Goal: Information Seeking & Learning: Learn about a topic

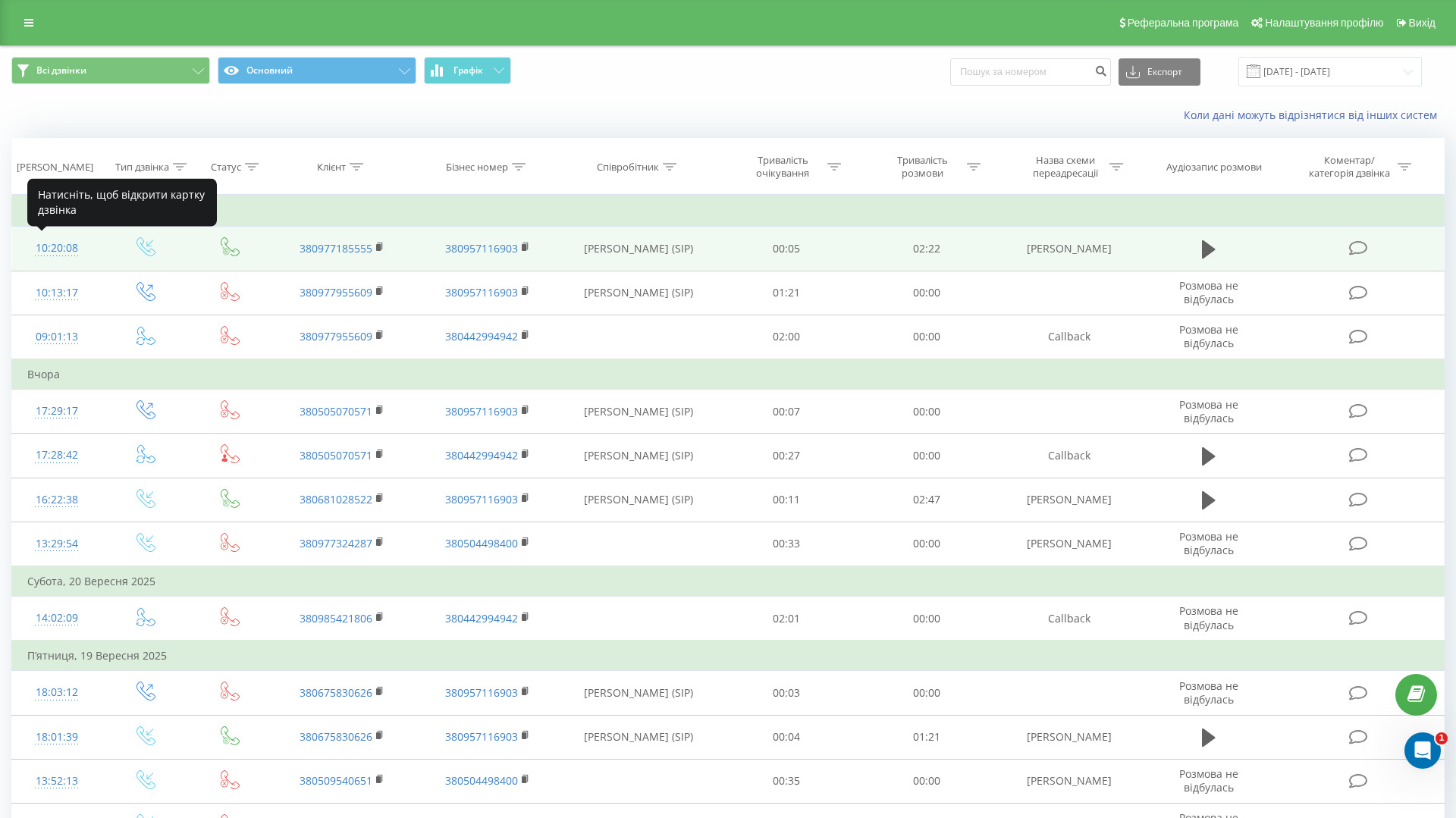
click at [73, 249] on div "10:20:08" at bounding box center [57, 248] width 59 height 30
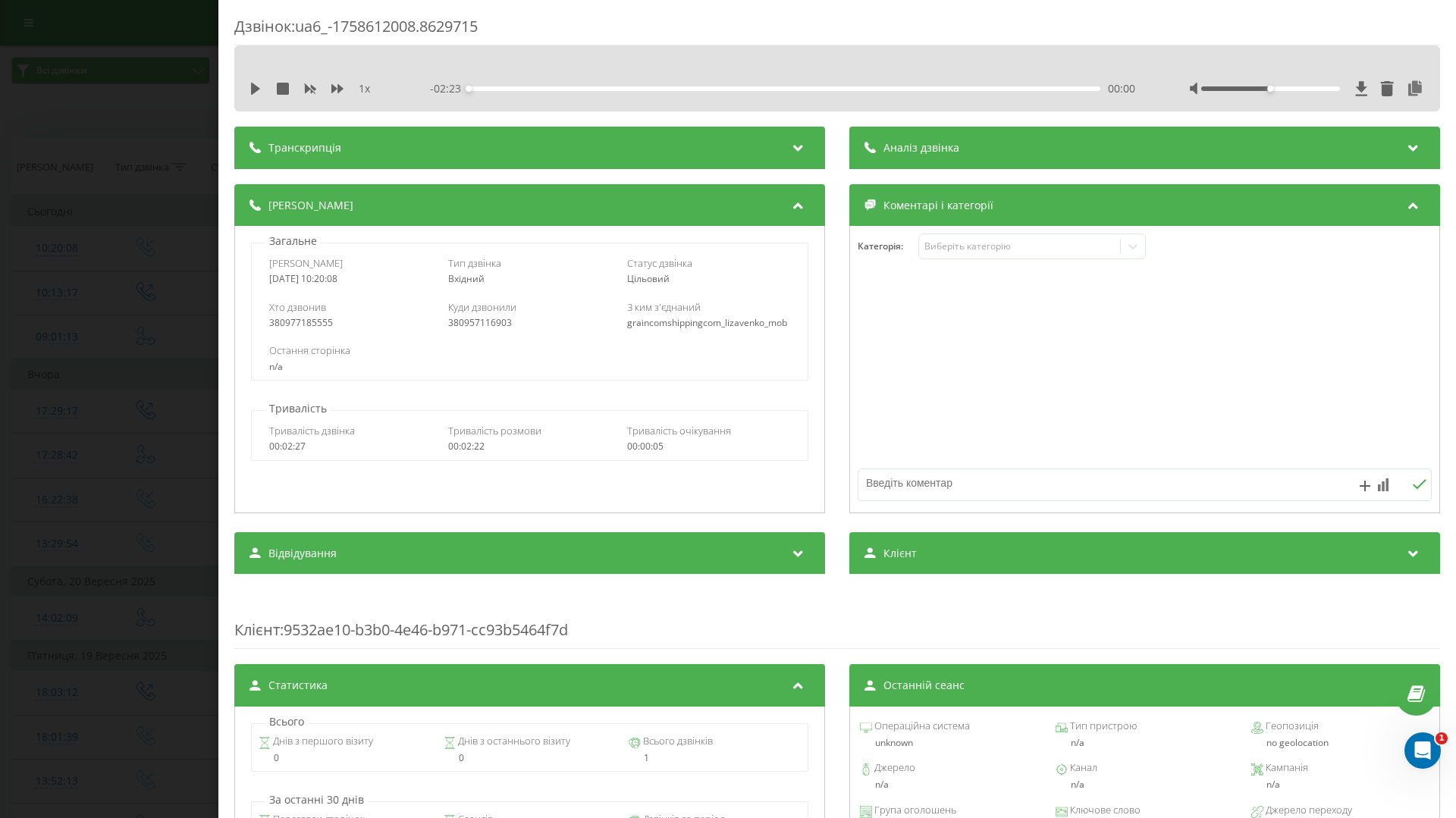
click at [555, 152] on div "Транскрипція" at bounding box center [529, 148] width 590 height 42
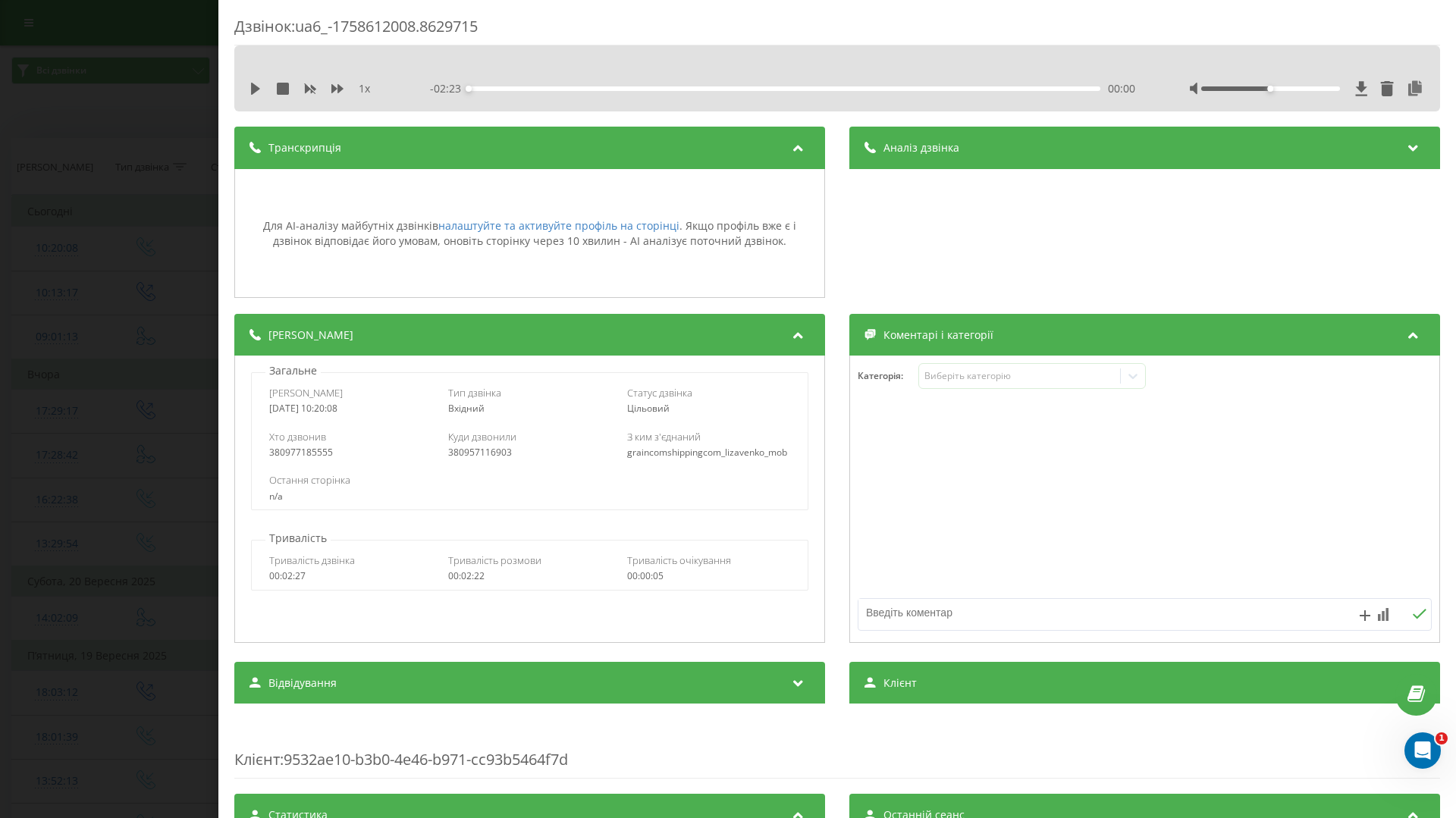
click at [918, 144] on span "Аналіз дзвінка" at bounding box center [921, 148] width 76 height 15
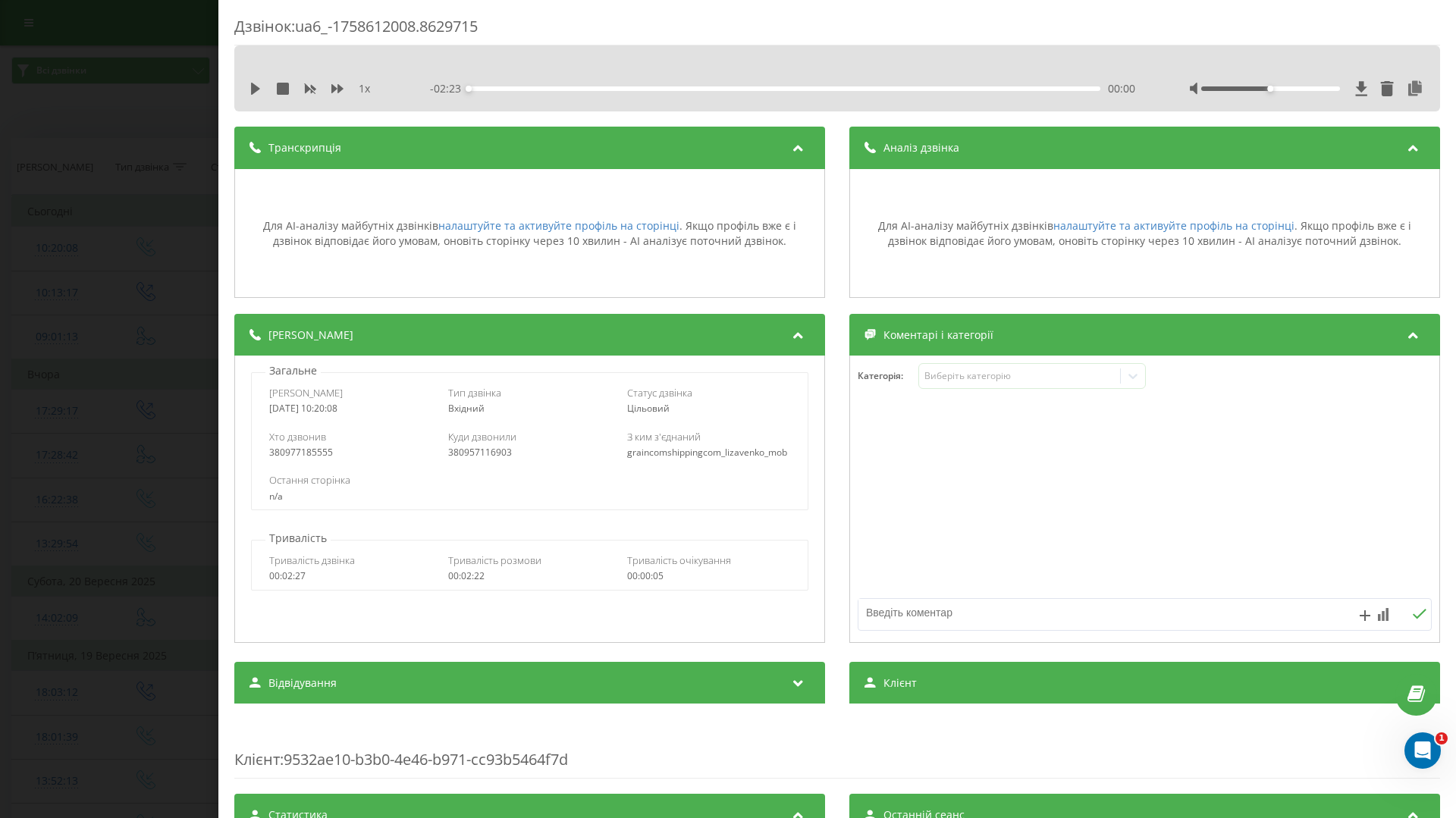
click at [162, 218] on div "Дзвінок : ua6_-1758612008.8629715 1 x - 02:23 00:00 00:00 Транскрипція Для AI-а…" at bounding box center [728, 409] width 1456 height 818
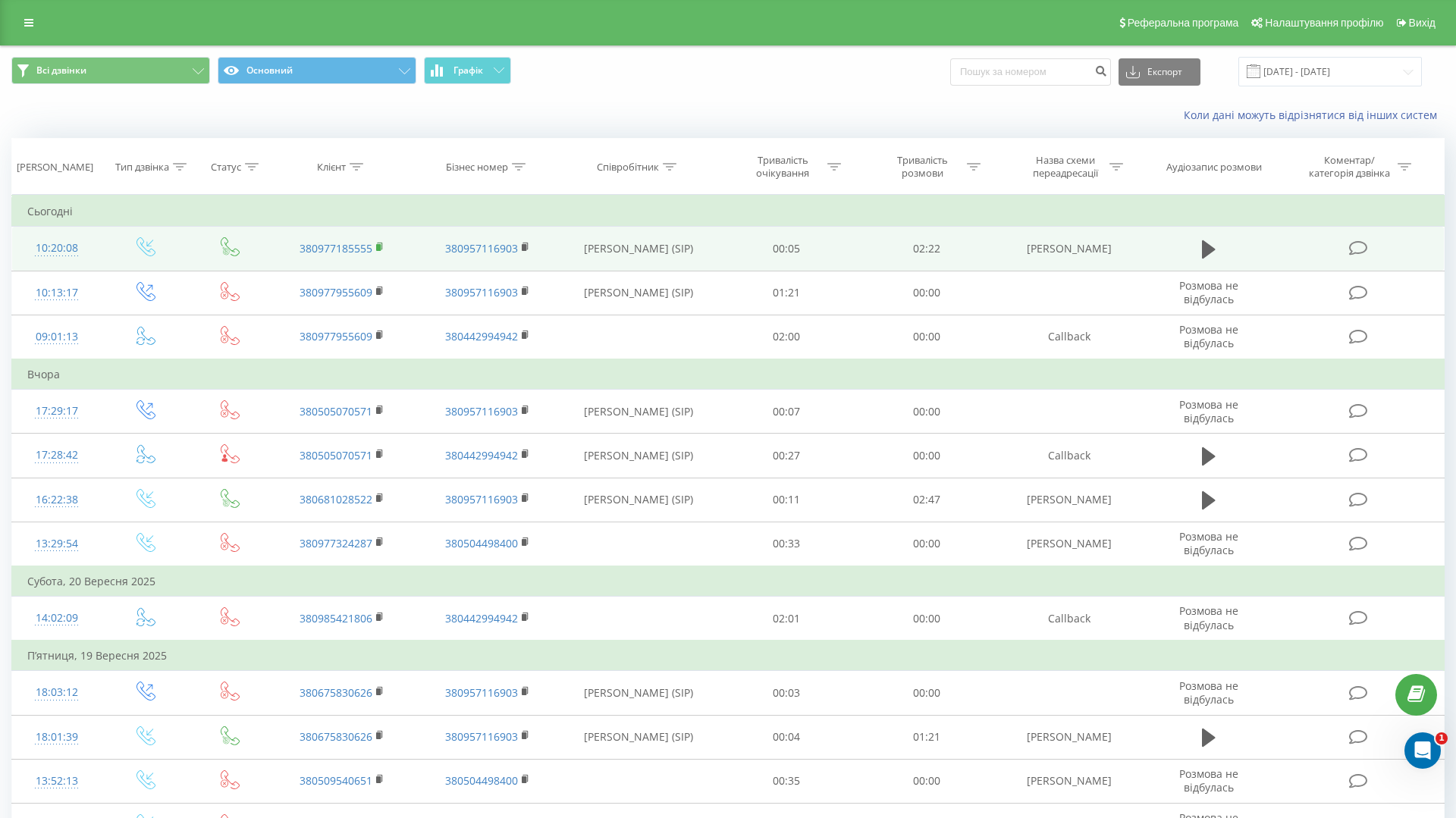
click at [381, 244] on icon at bounding box center [381, 247] width 8 height 10
click at [379, 245] on rect at bounding box center [378, 247] width 4 height 7
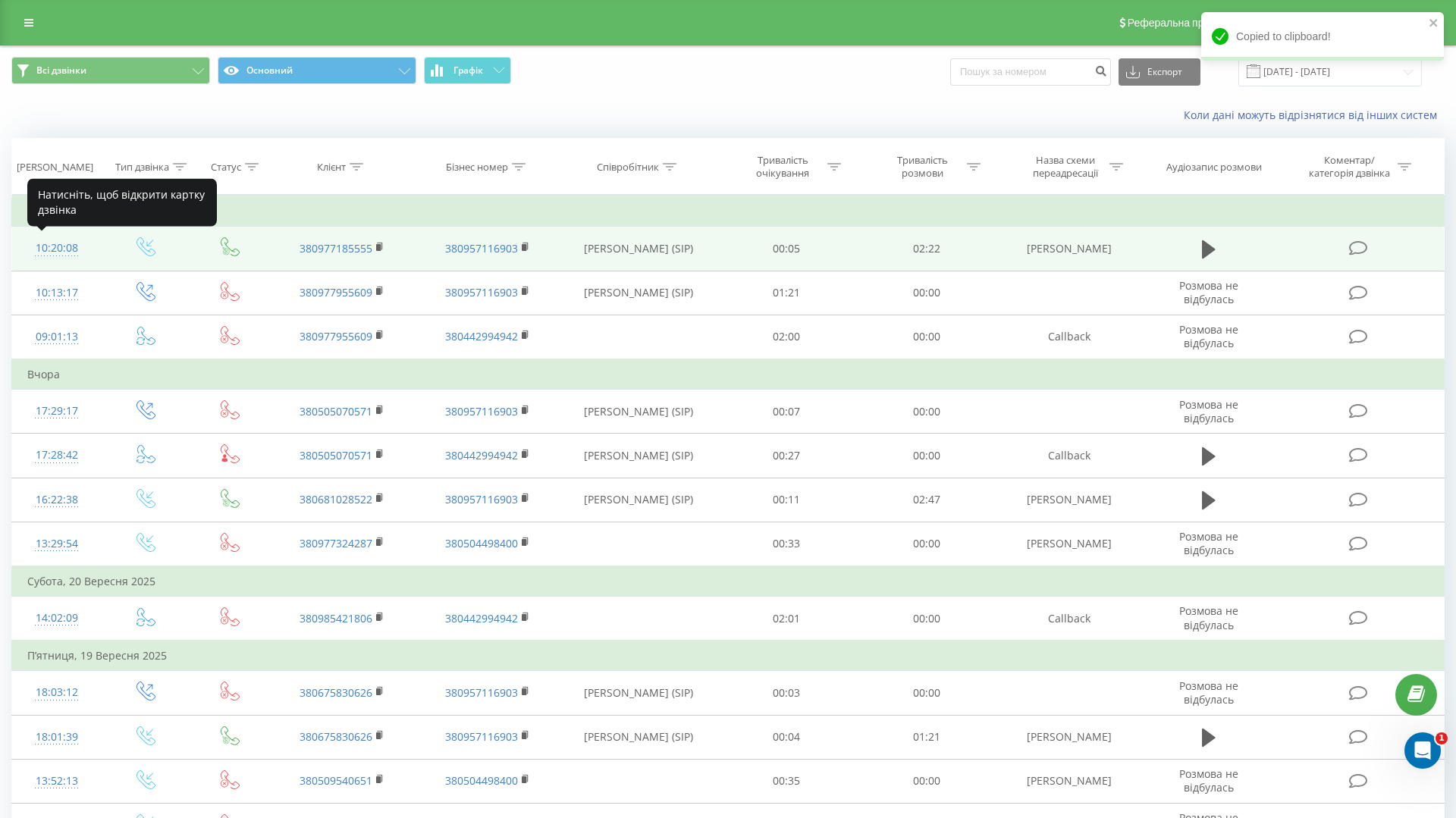
click at [60, 246] on div "10:20:08" at bounding box center [57, 248] width 59 height 30
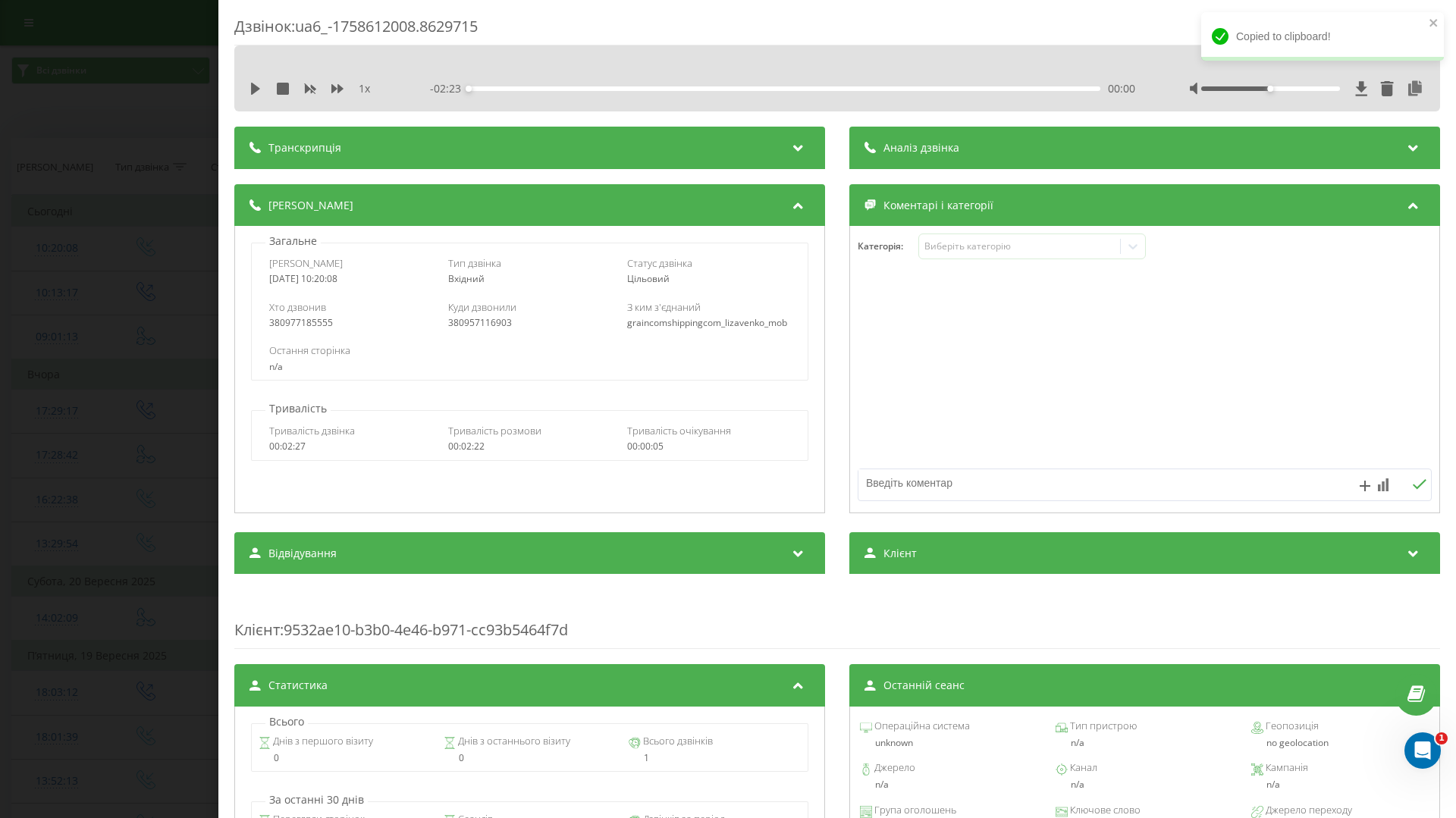
click at [264, 92] on div "1 x" at bounding box center [320, 89] width 141 height 15
click at [251, 88] on icon at bounding box center [255, 88] width 9 height 12
click at [99, 353] on div "Дзвінок : ua6_-1758612008.8629715 1 x - 01:59 00:23 00:23 Транскрипція Для AI-а…" at bounding box center [728, 409] width 1456 height 818
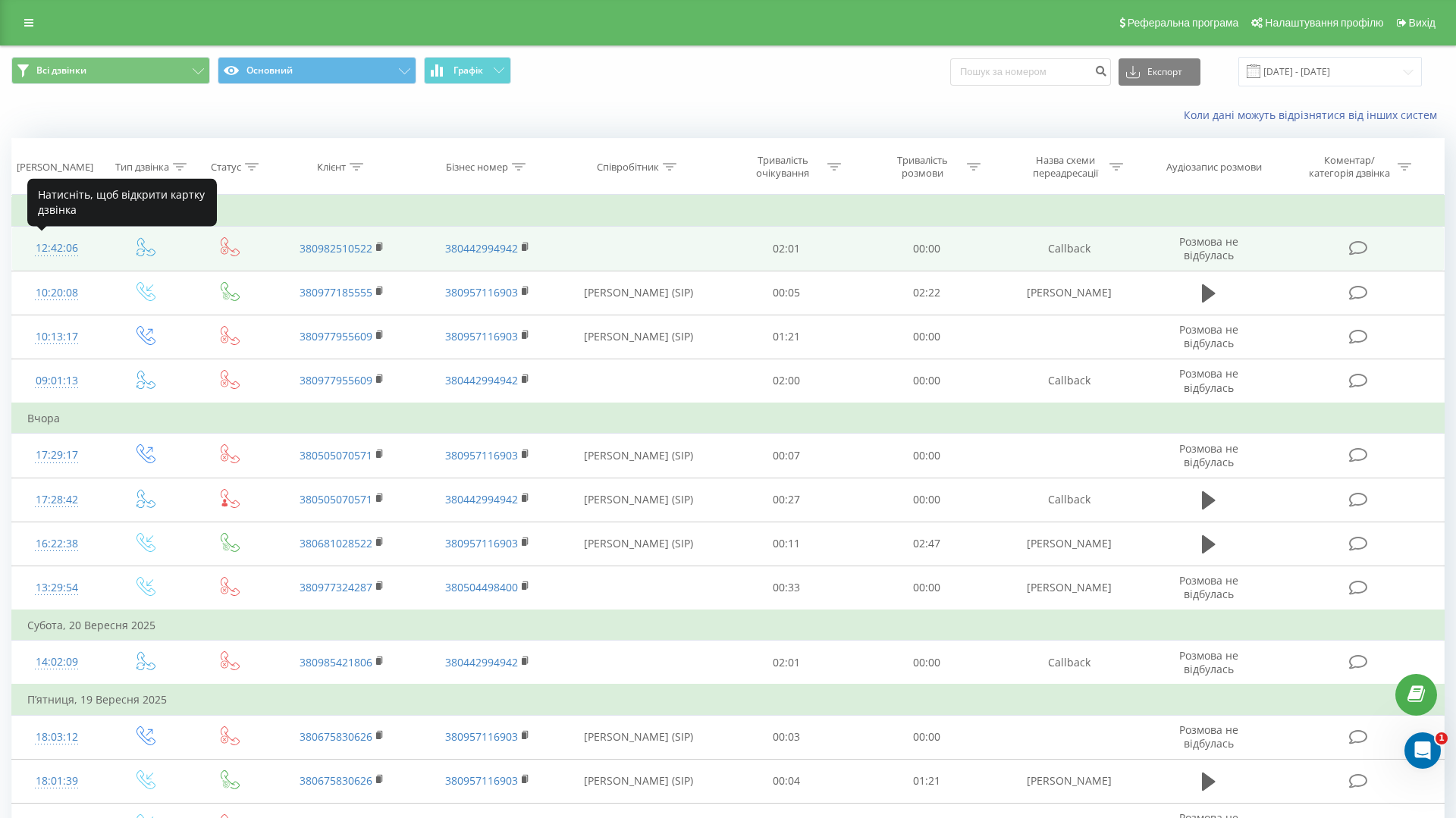
click at [68, 246] on div "12:42:06" at bounding box center [57, 248] width 59 height 30
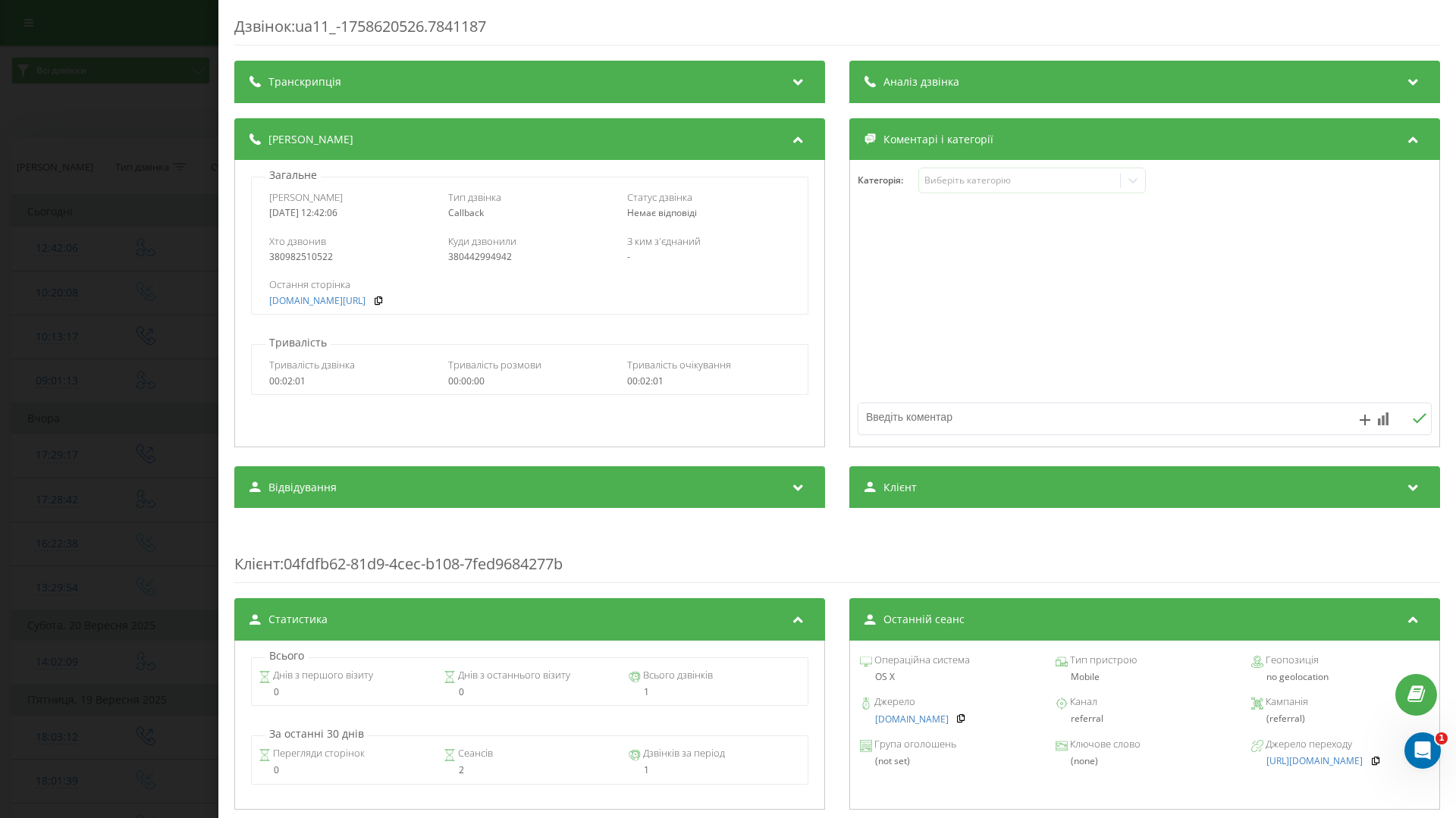
scroll to position [372, 0]
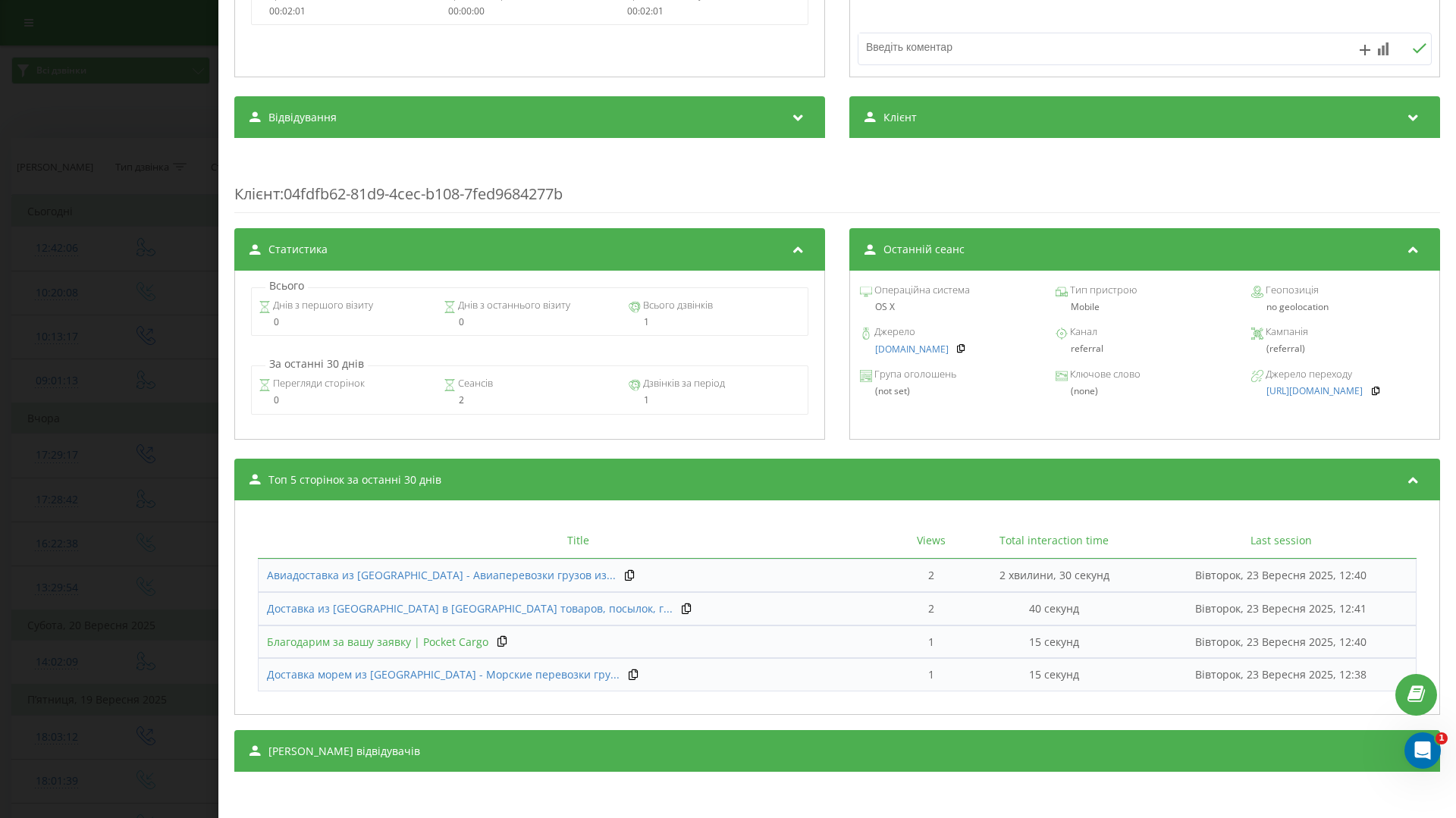
click at [445, 643] on span "Благодарим за вашу заявку | Pocket Cargo" at bounding box center [377, 641] width 222 height 14
click at [133, 281] on div "Дзвінок : ua11_-1758620526.7841187 Транскрипція Для AI-аналізу майбутніх дзвінк…" at bounding box center [728, 409] width 1456 height 818
